Goal: Information Seeking & Learning: Learn about a topic

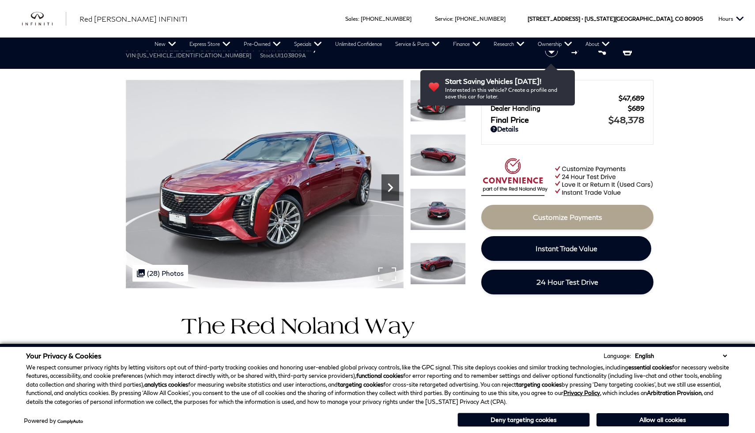
click at [392, 188] on icon "Next" at bounding box center [390, 188] width 18 height 18
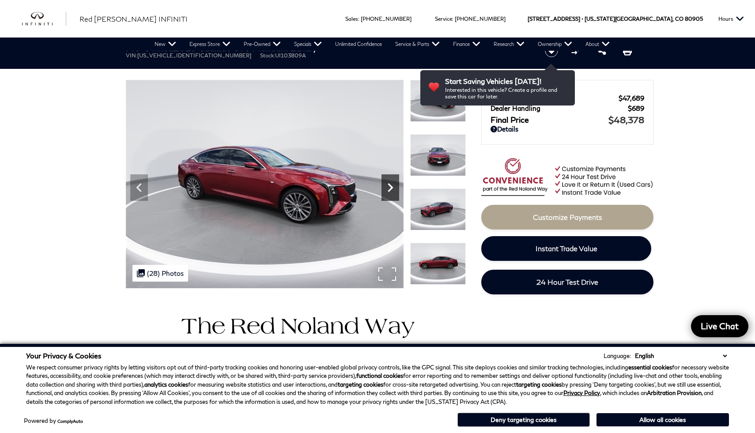
click at [392, 188] on icon "Next" at bounding box center [390, 188] width 18 height 18
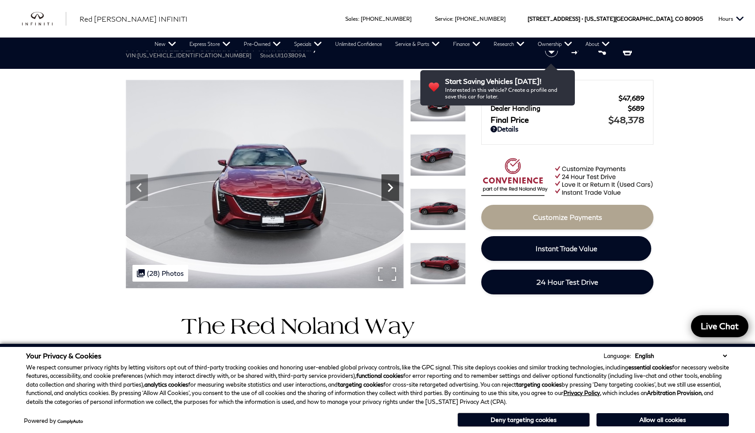
click at [392, 188] on icon "Next" at bounding box center [390, 188] width 18 height 18
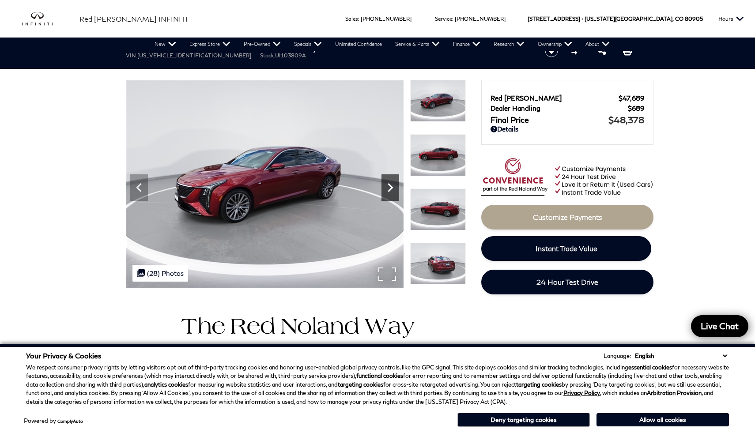
click at [393, 194] on icon "Next" at bounding box center [390, 188] width 18 height 18
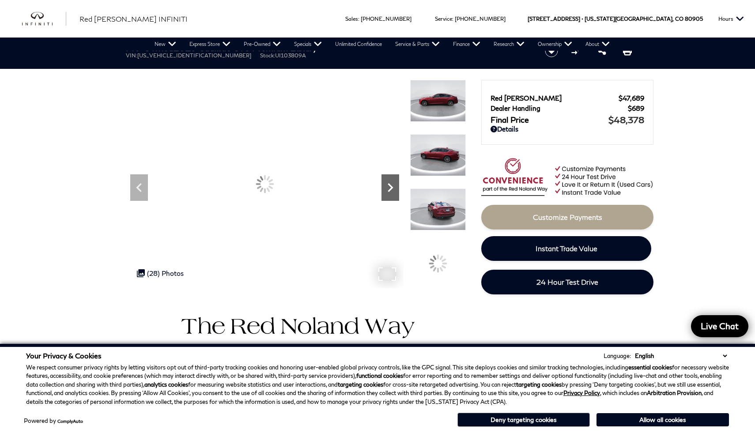
click at [393, 194] on icon "Next" at bounding box center [390, 188] width 18 height 18
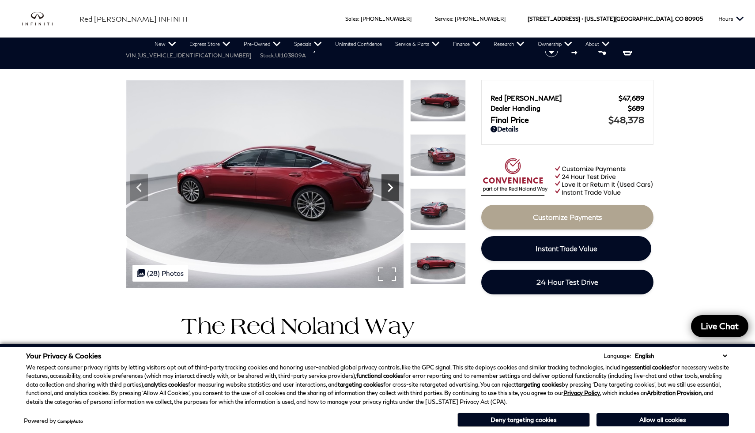
click at [393, 194] on icon "Next" at bounding box center [390, 188] width 18 height 18
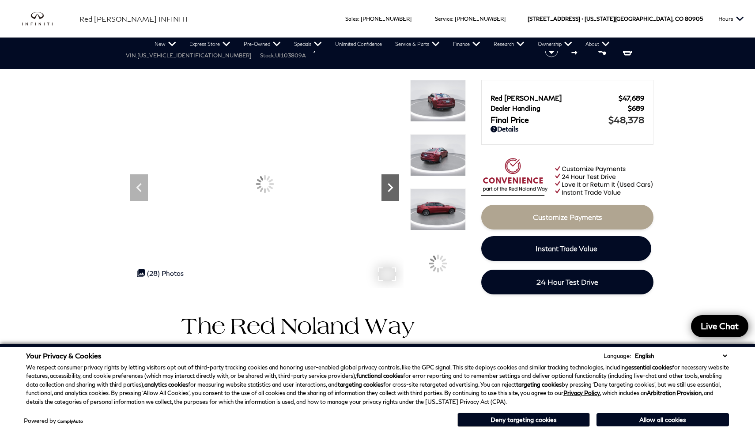
click at [393, 194] on icon "Next" at bounding box center [390, 188] width 18 height 18
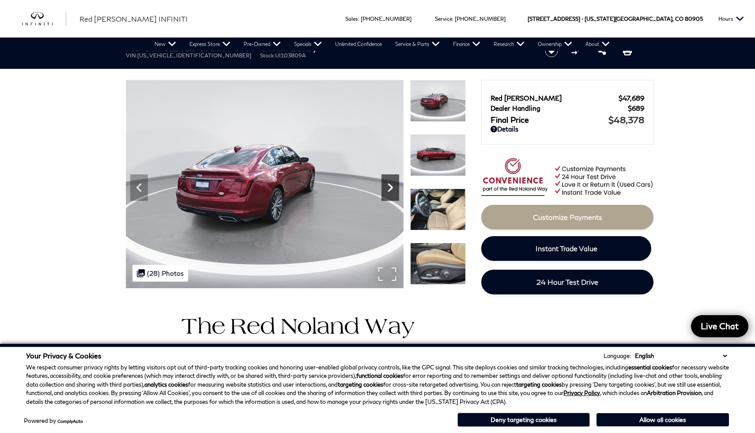
click at [393, 194] on icon "Next" at bounding box center [390, 188] width 18 height 18
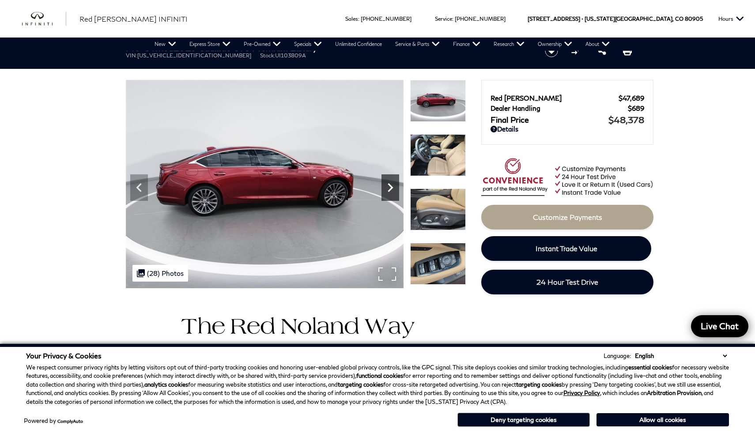
click at [393, 194] on icon "Next" at bounding box center [390, 188] width 18 height 18
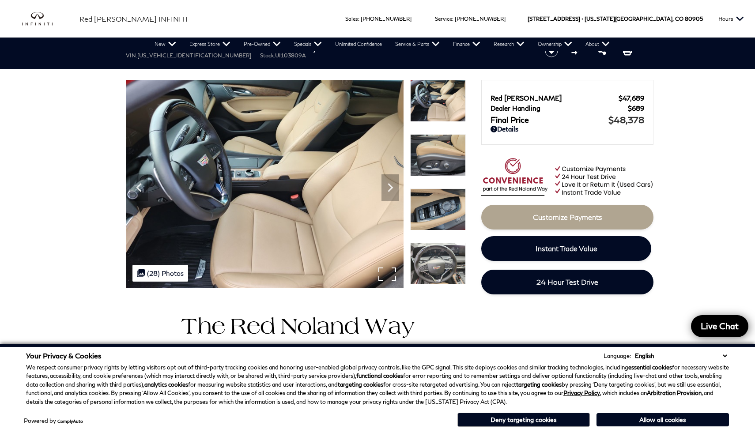
click at [308, 236] on img at bounding box center [265, 184] width 278 height 208
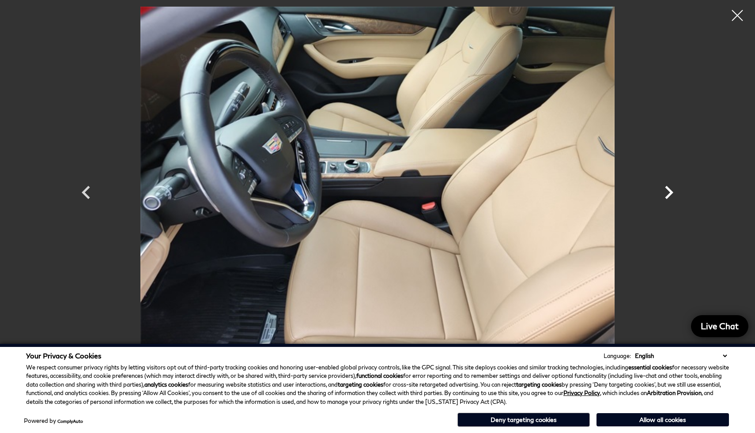
click at [671, 188] on icon "Next" at bounding box center [668, 192] width 26 height 26
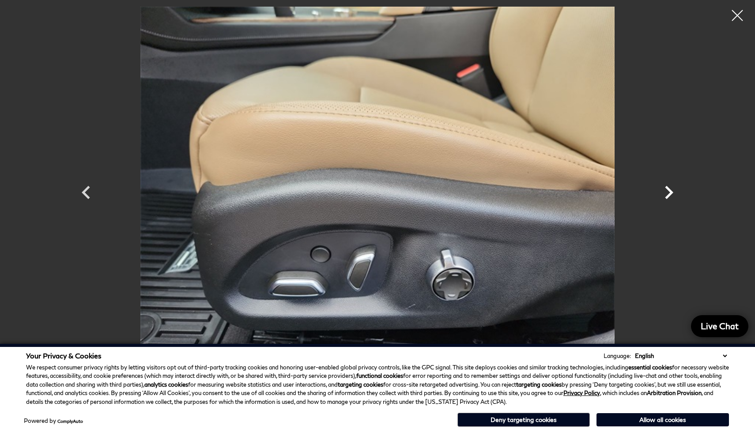
click at [671, 189] on icon "Next" at bounding box center [668, 192] width 26 height 26
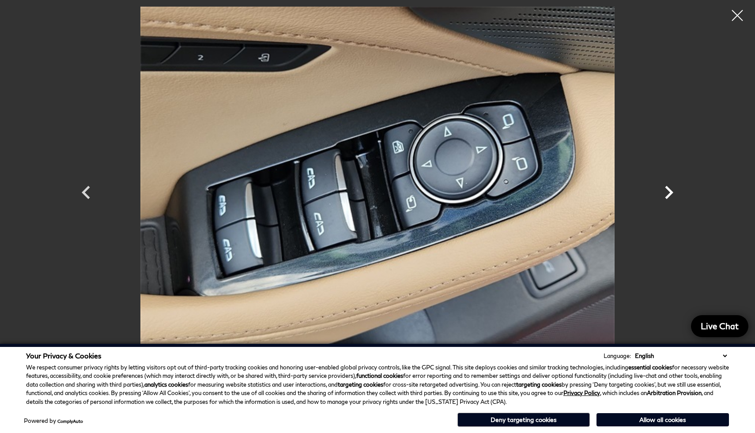
click at [671, 189] on icon "Next" at bounding box center [668, 192] width 26 height 26
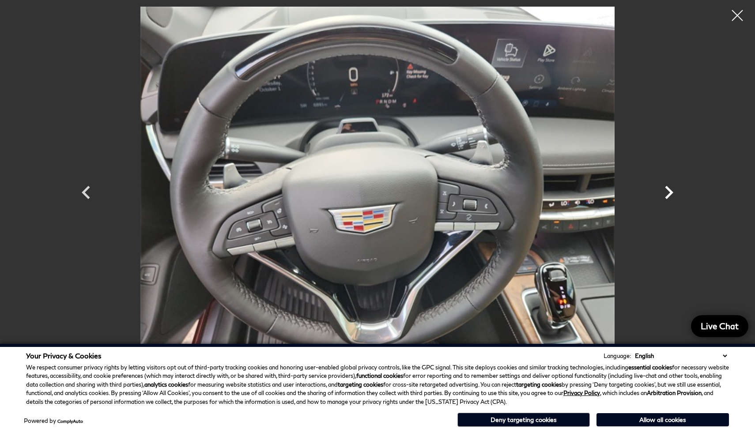
click at [671, 189] on icon "Next" at bounding box center [668, 192] width 26 height 26
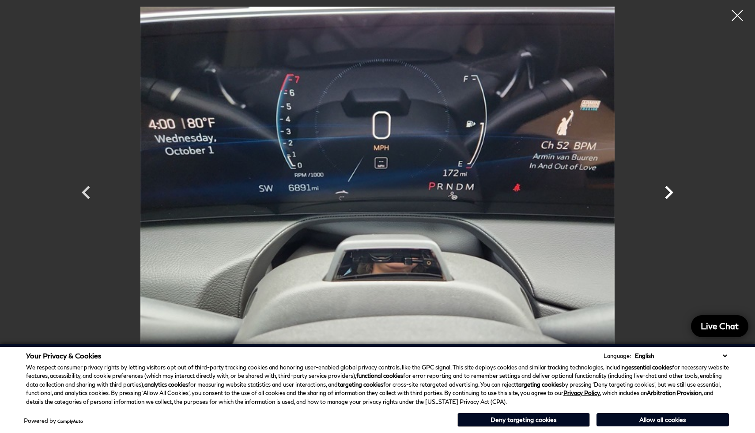
click at [671, 189] on icon "Next" at bounding box center [668, 192] width 26 height 26
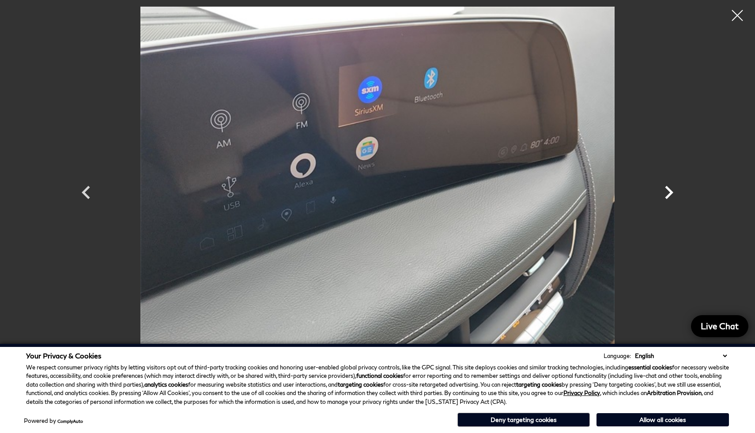
click at [671, 189] on icon "Next" at bounding box center [668, 192] width 26 height 26
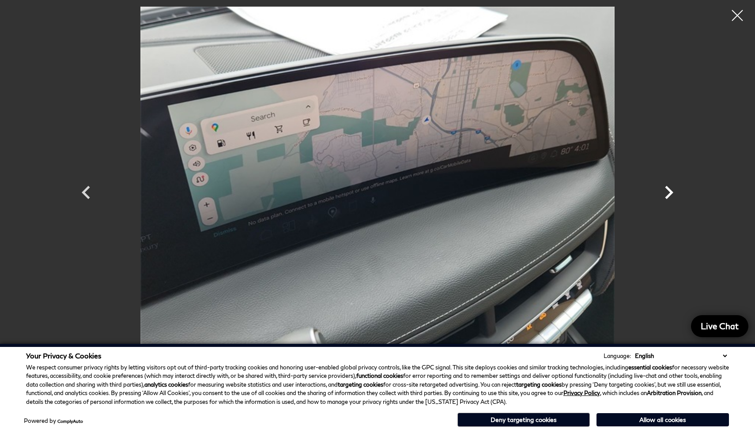
click at [671, 189] on icon "Next" at bounding box center [668, 192] width 26 height 26
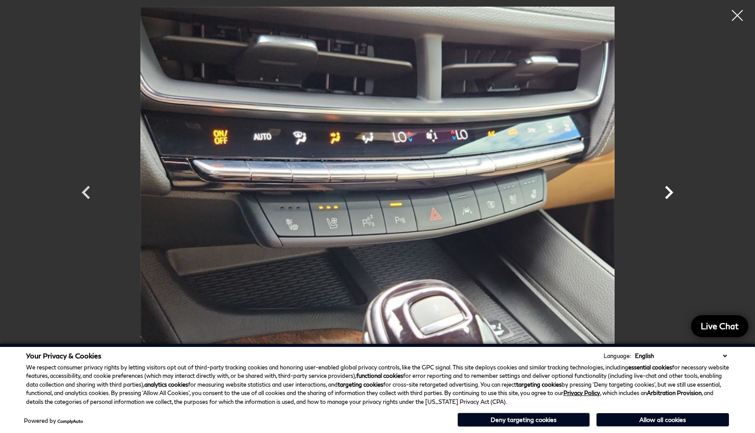
click at [671, 189] on icon "Next" at bounding box center [668, 192] width 26 height 26
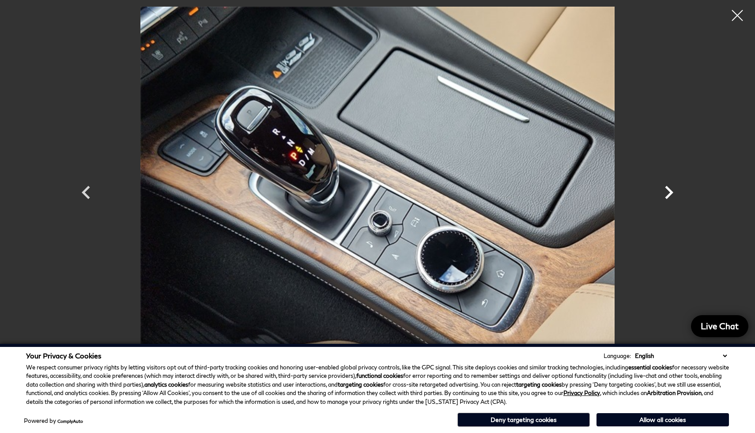
click at [671, 189] on icon "Next" at bounding box center [668, 192] width 26 height 26
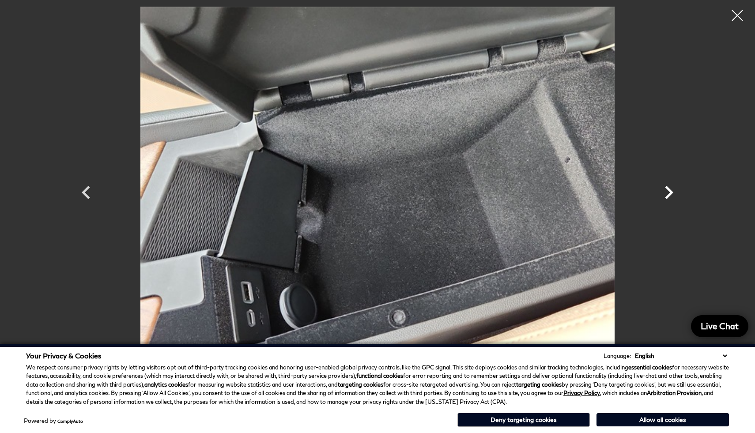
click at [671, 189] on icon "Next" at bounding box center [668, 192] width 26 height 26
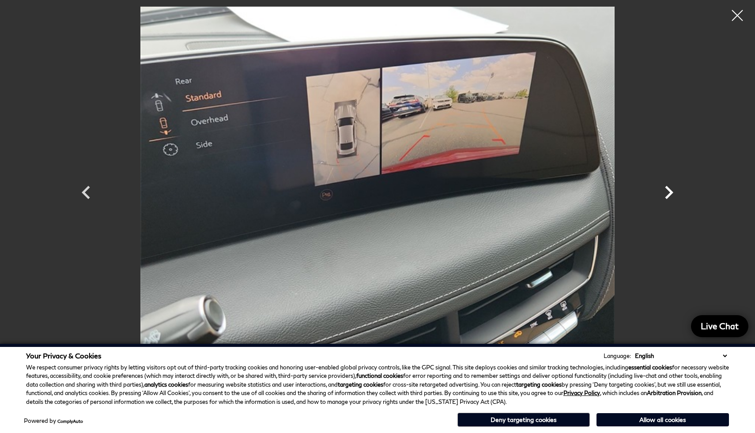
click at [671, 188] on icon "Next" at bounding box center [668, 192] width 26 height 26
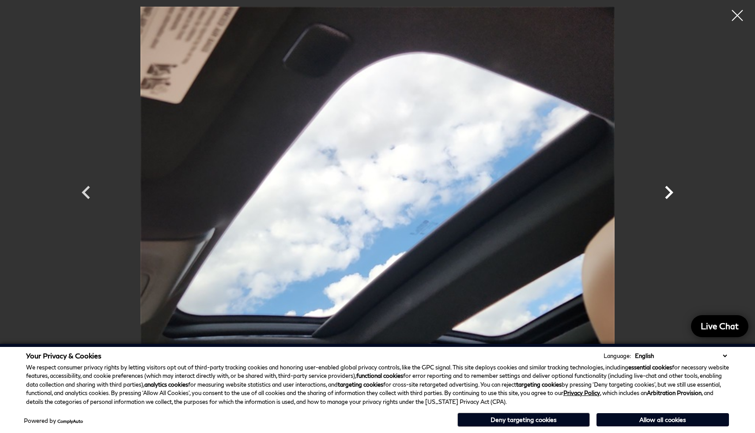
click at [671, 189] on icon "Next" at bounding box center [668, 192] width 26 height 26
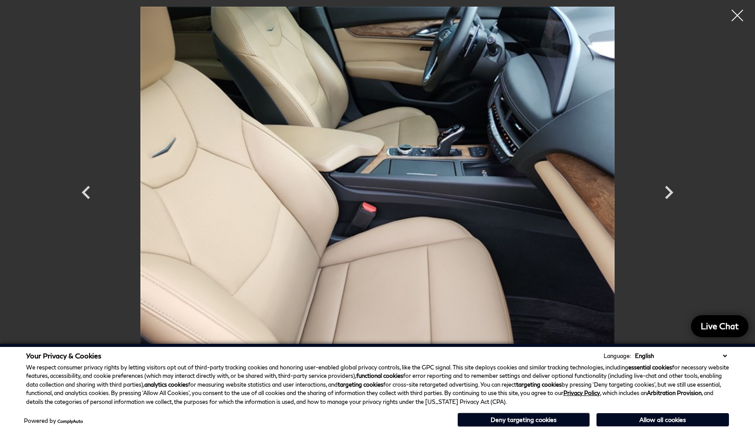
click at [734, 18] on div at bounding box center [736, 15] width 23 height 23
